Goal: Information Seeking & Learning: Find specific fact

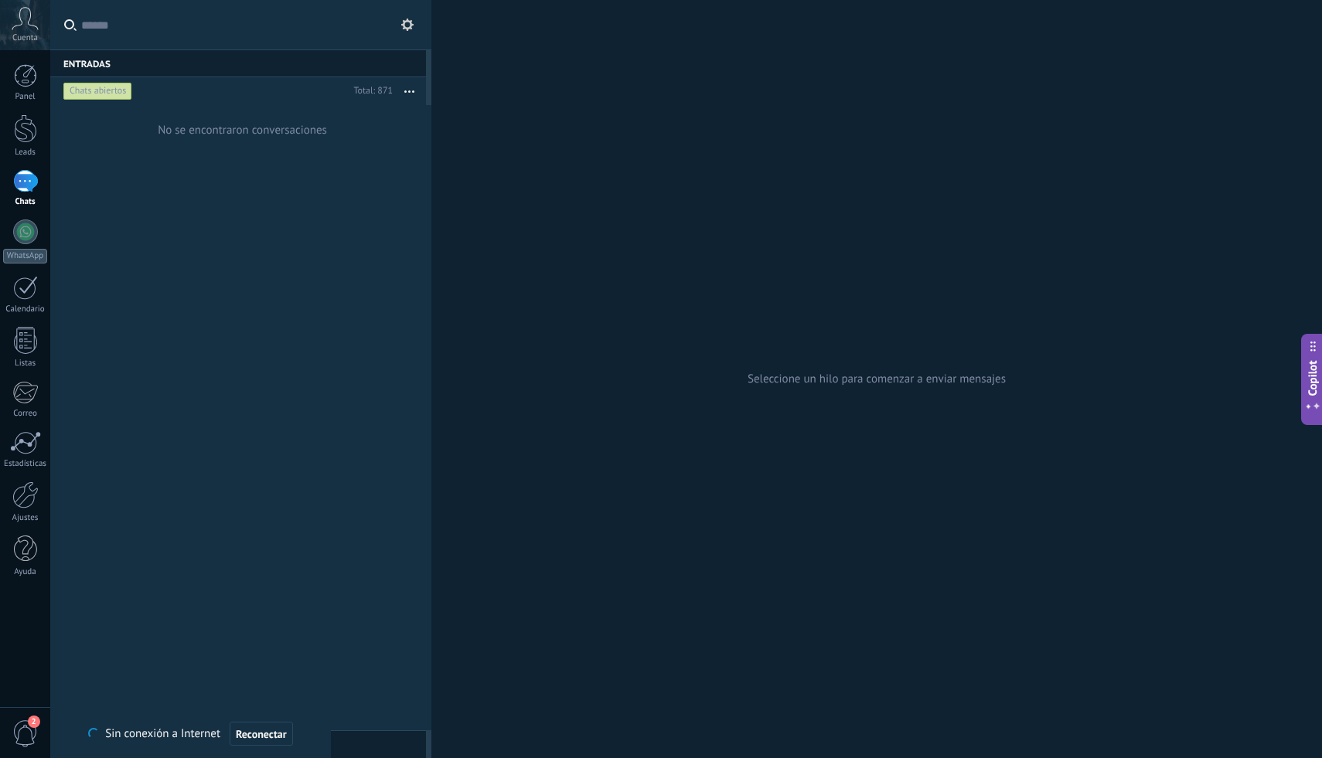
scroll to position [15, 0]
click at [25, 175] on div "1" at bounding box center [25, 181] width 25 height 22
click at [15, 180] on div "1" at bounding box center [25, 181] width 25 height 22
click at [25, 150] on div "Leads" at bounding box center [25, 153] width 45 height 10
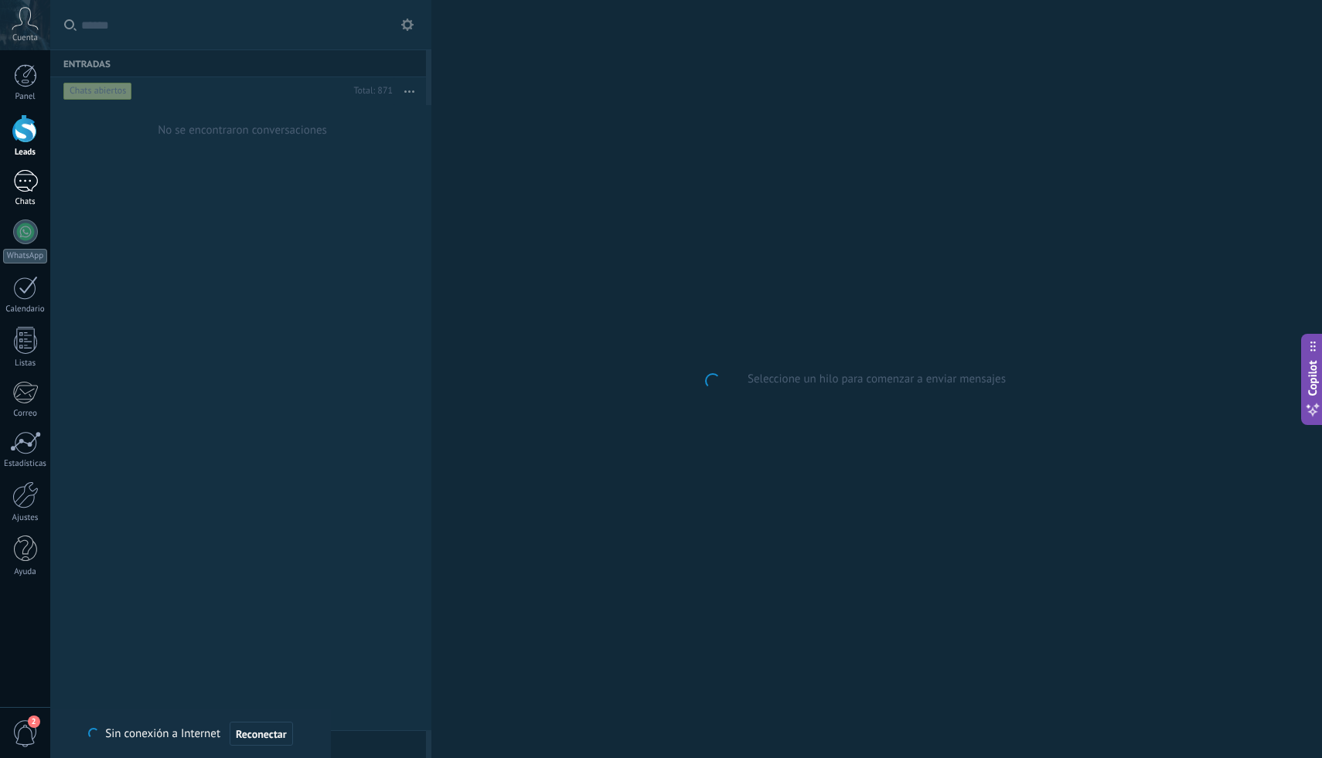
click at [19, 192] on link "1 Chats" at bounding box center [25, 188] width 50 height 37
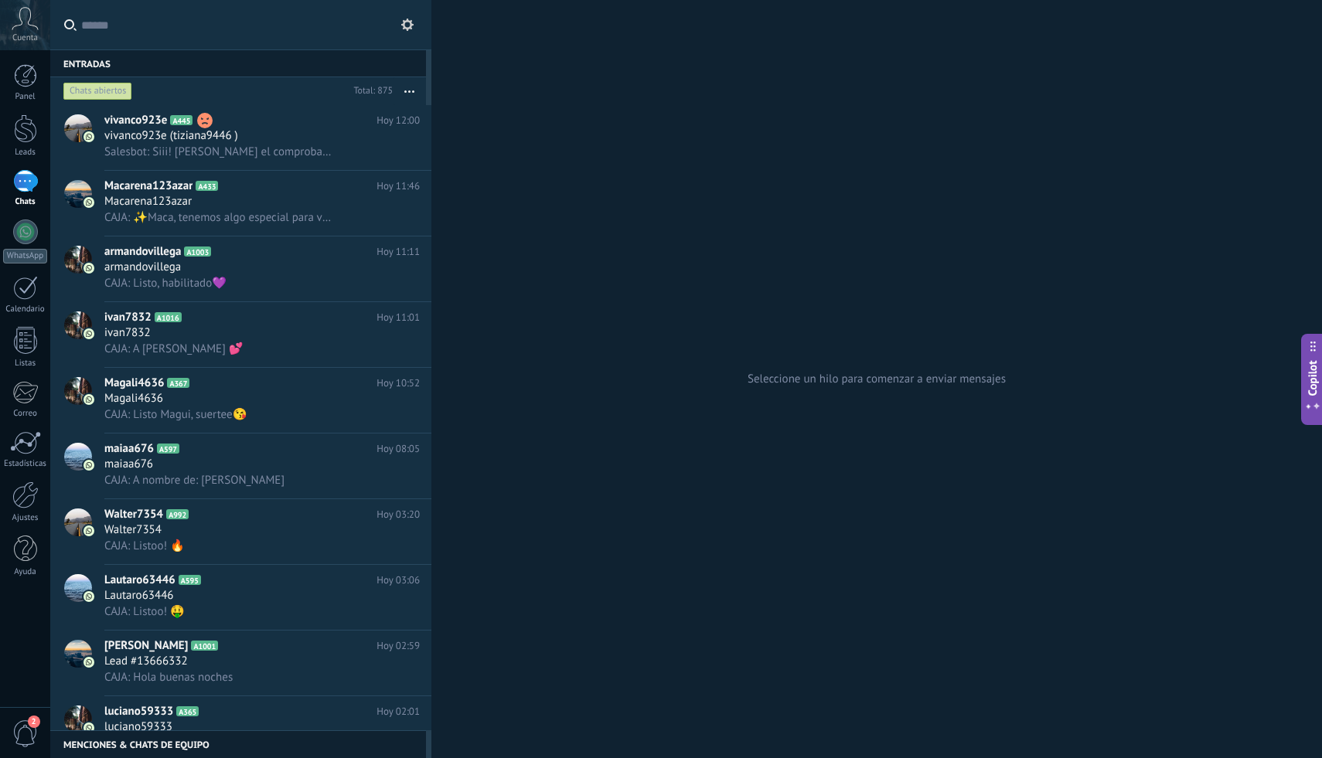
click at [334, 29] on input "text" at bounding box center [250, 24] width 338 height 49
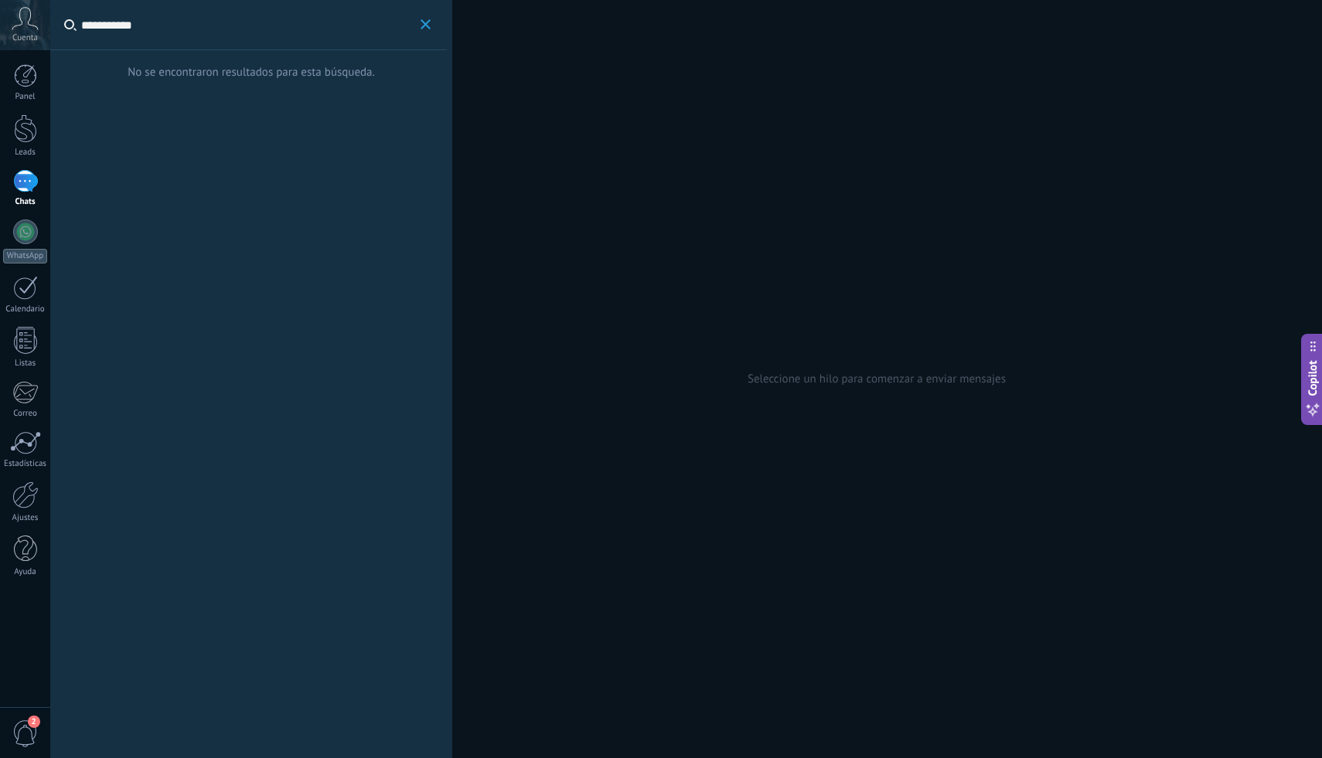
type input "**********"
click at [288, 99] on div "No se encontraron resultados para esta búsqueda." at bounding box center [251, 379] width 402 height 758
click at [28, 188] on div "1" at bounding box center [25, 181] width 25 height 22
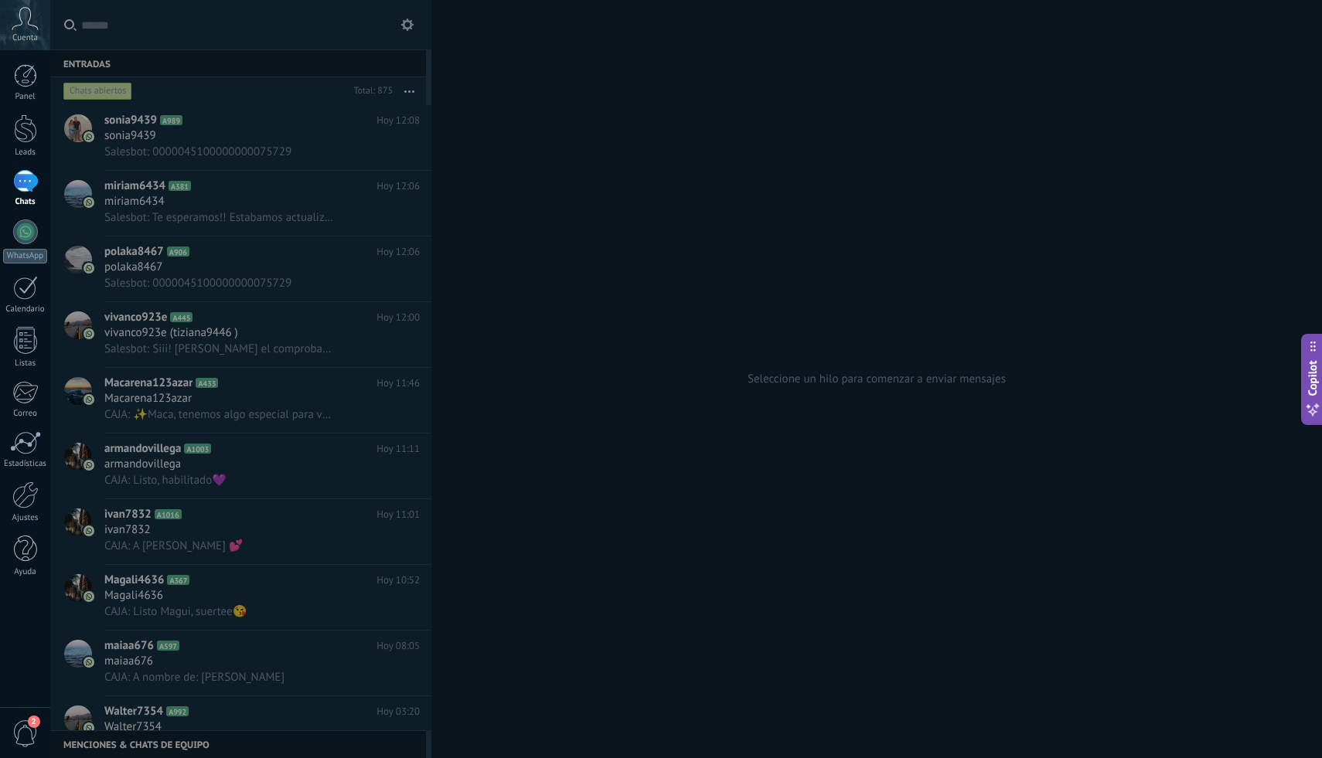
click at [124, 288] on div at bounding box center [661, 379] width 1322 height 758
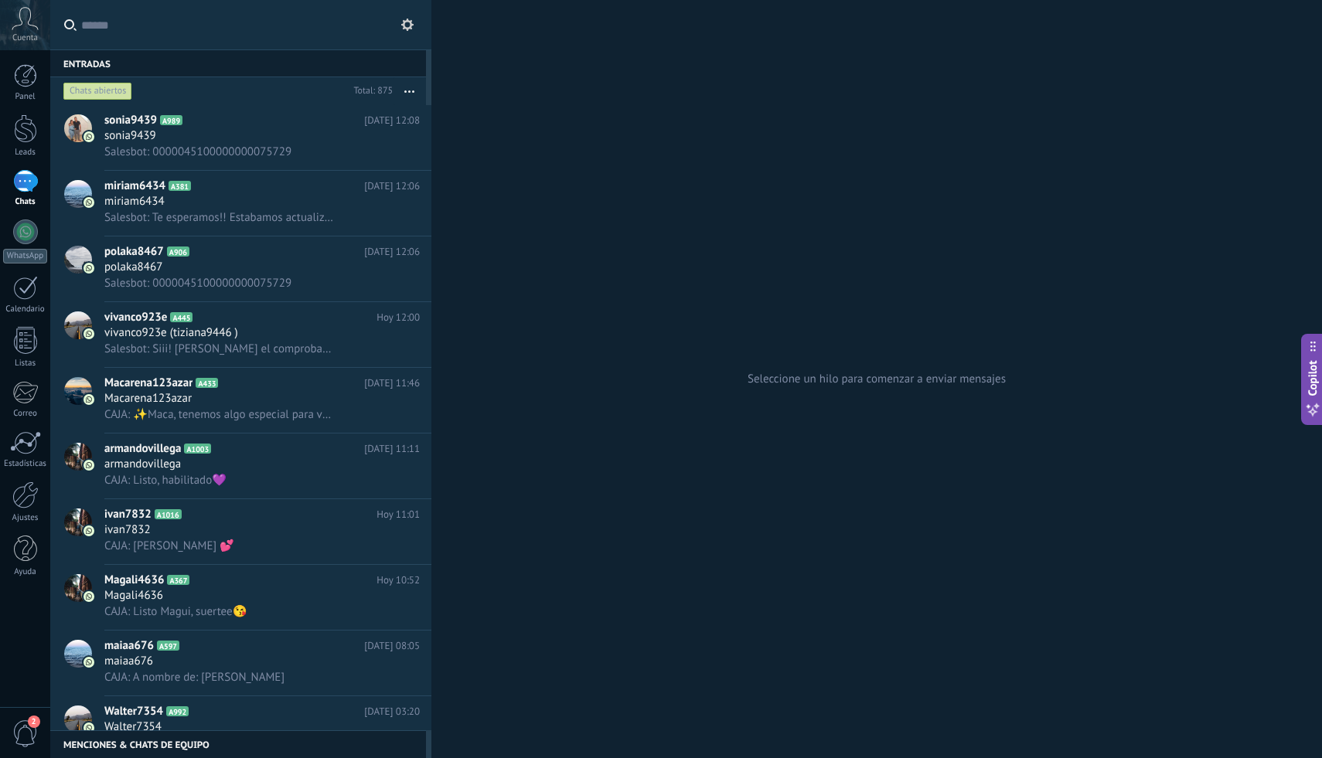
click at [119, 90] on div "Chats abiertos" at bounding box center [97, 91] width 69 height 19
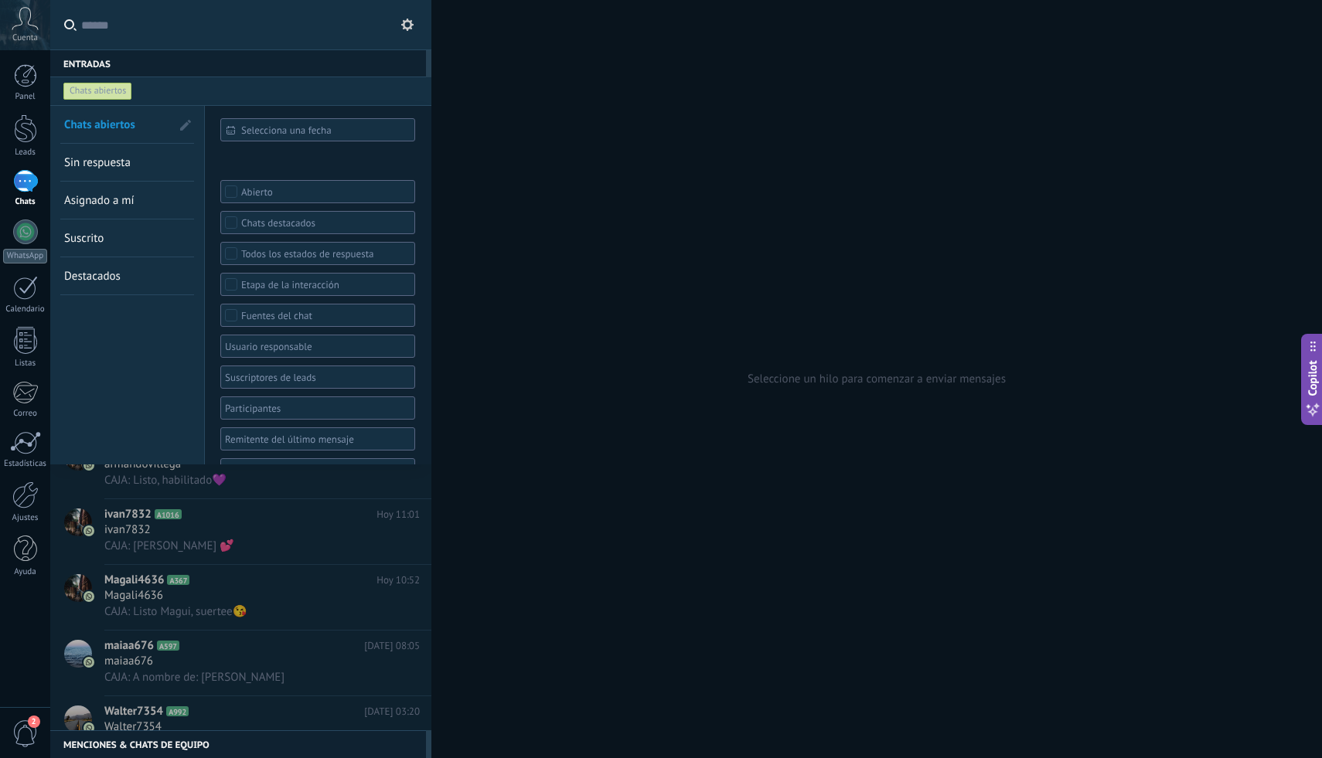
click at [132, 151] on link "Sin respuesta" at bounding box center [117, 162] width 107 height 37
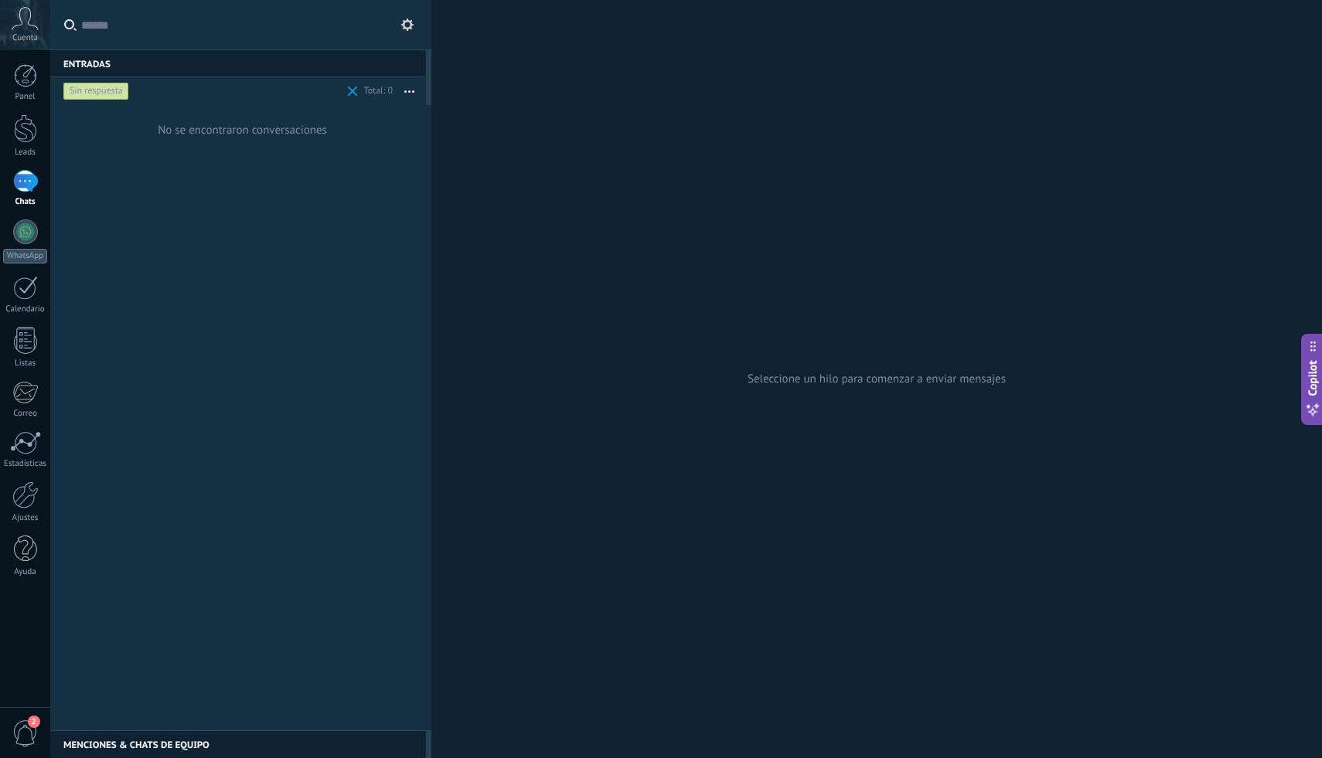
click at [111, 98] on div "Sin respuesta" at bounding box center [96, 91] width 66 height 19
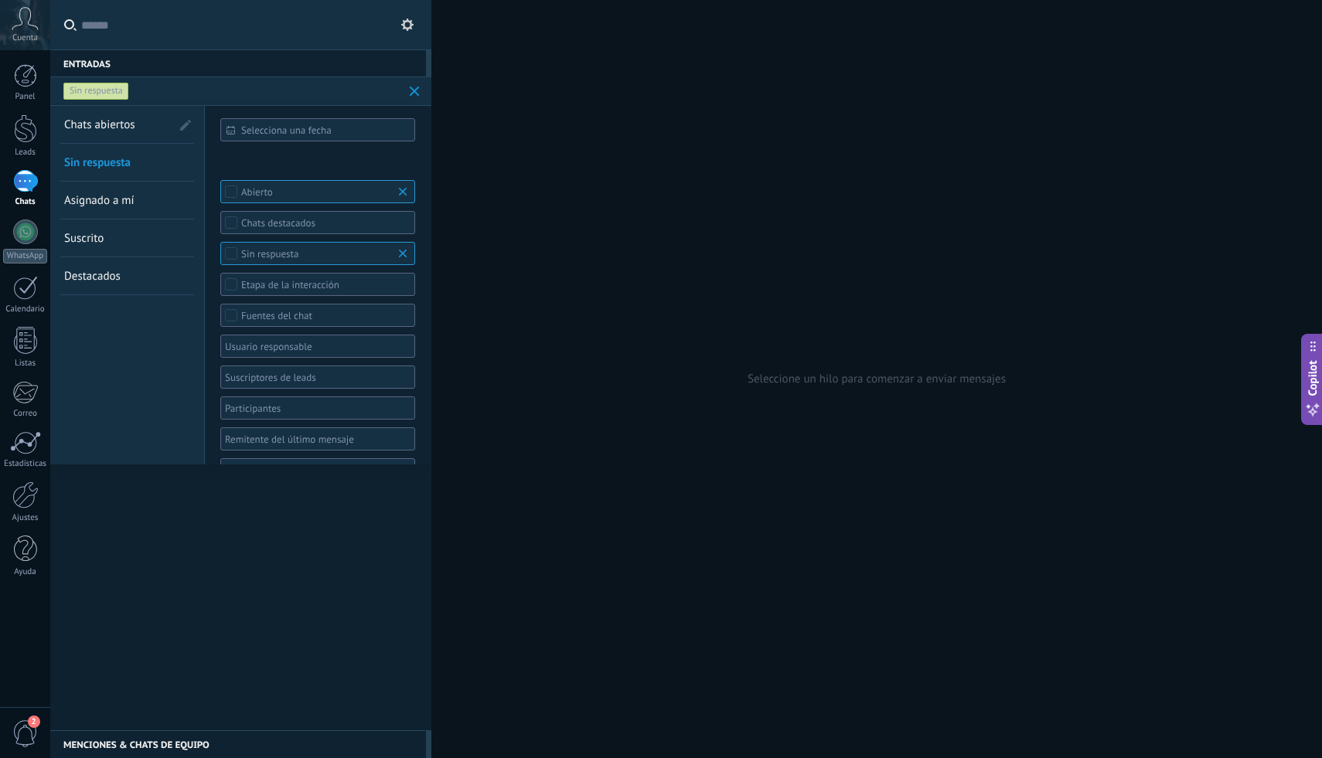
click at [117, 125] on span "Chats abiertos" at bounding box center [99, 124] width 71 height 15
